Goal: Transaction & Acquisition: Book appointment/travel/reservation

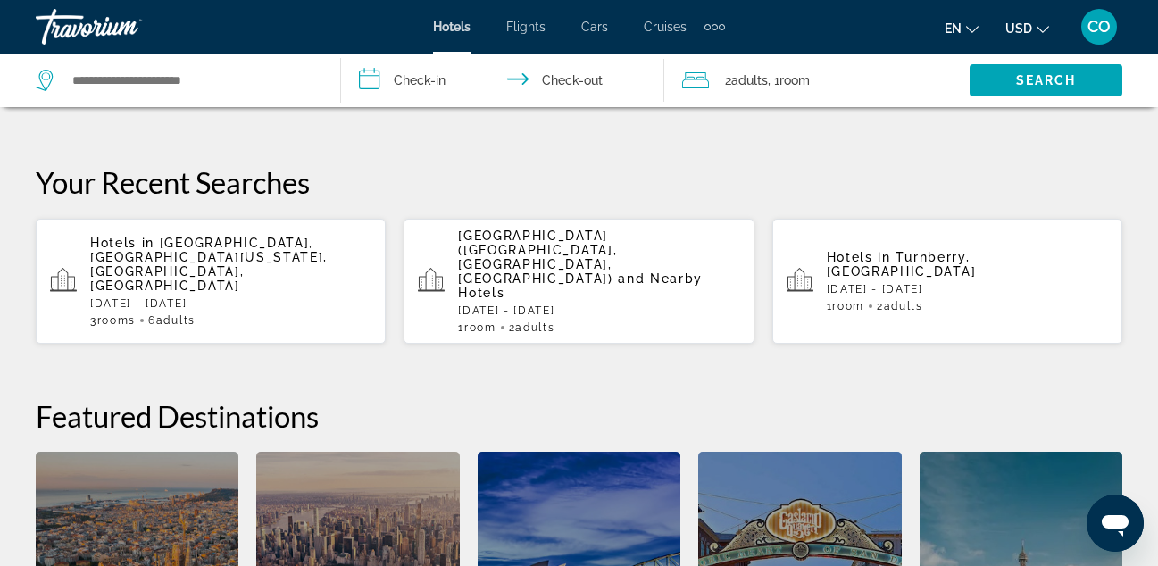
scroll to position [676, 0]
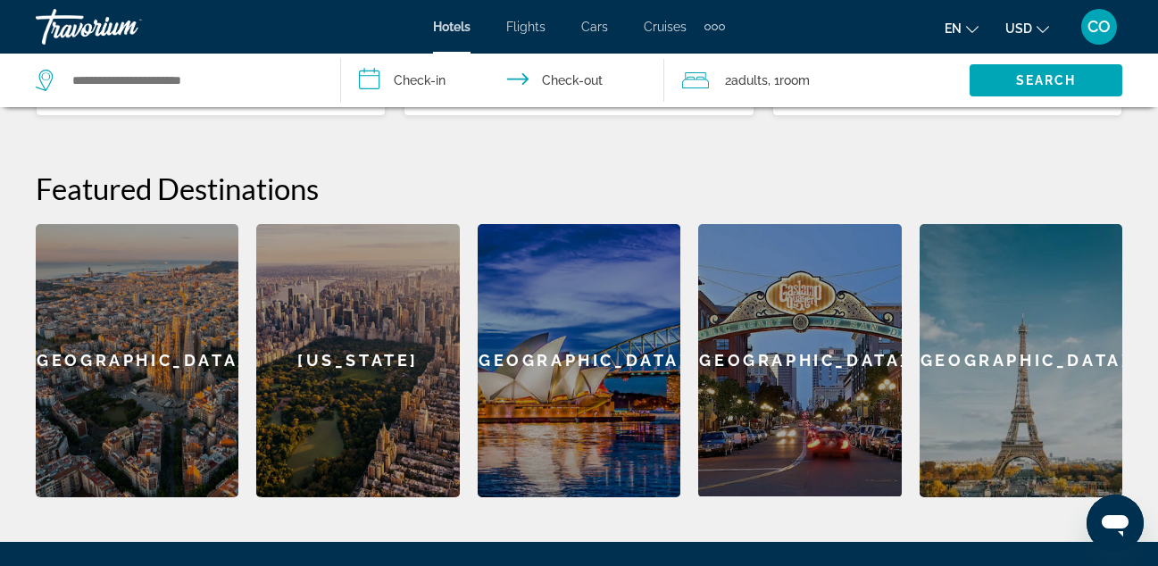
click at [1001, 170] on h2 "Featured Destinations" at bounding box center [579, 188] width 1086 height 36
